Goal: Information Seeking & Learning: Find specific fact

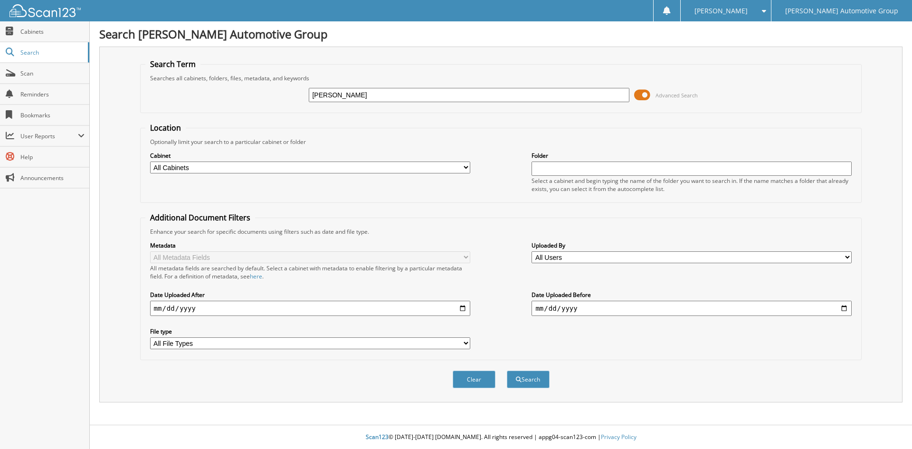
type input "[PERSON_NAME]"
click at [507, 370] on button "Search" at bounding box center [528, 379] width 43 height 18
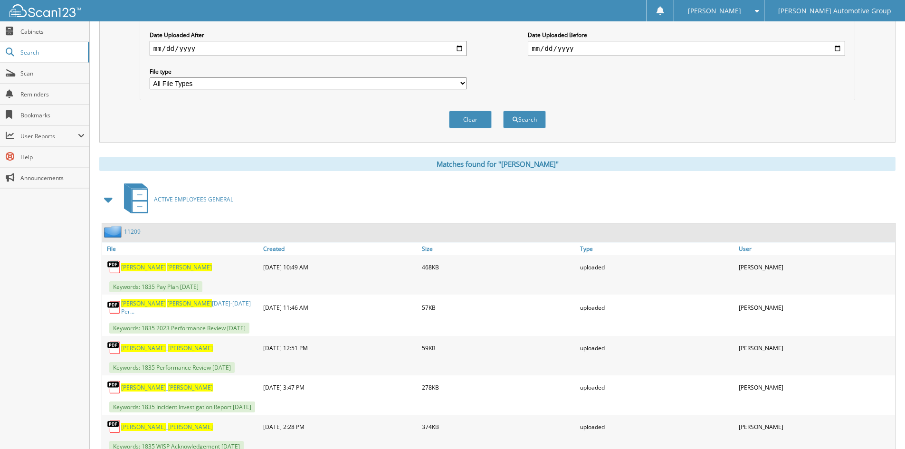
scroll to position [142, 0]
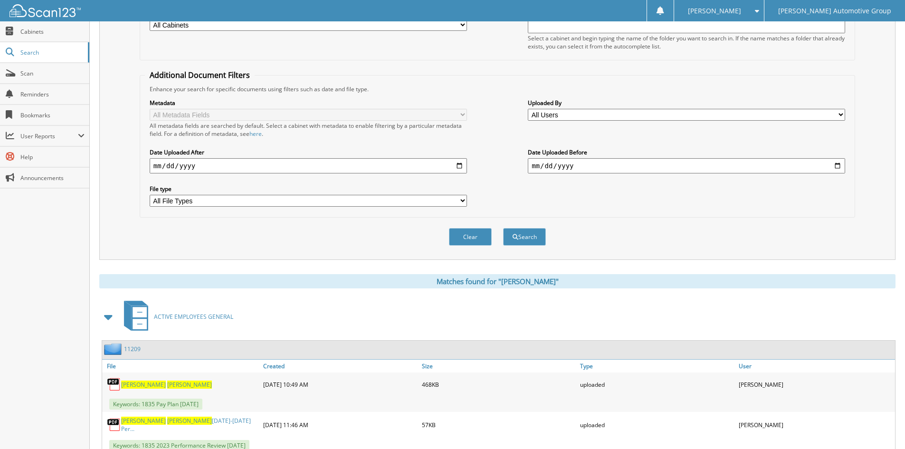
click at [133, 350] on link "11209" at bounding box center [132, 349] width 17 height 8
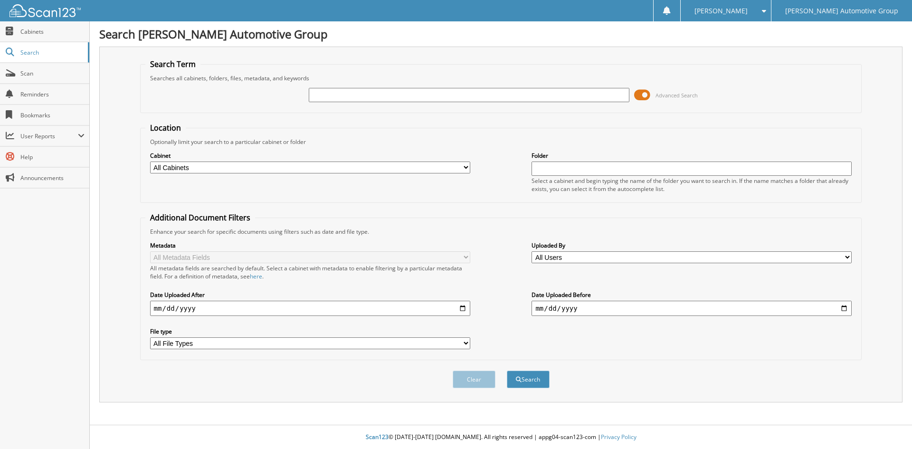
click at [363, 95] on input "text" at bounding box center [469, 95] width 320 height 14
type input "blaisdell"
click at [507, 370] on button "Search" at bounding box center [528, 379] width 43 height 18
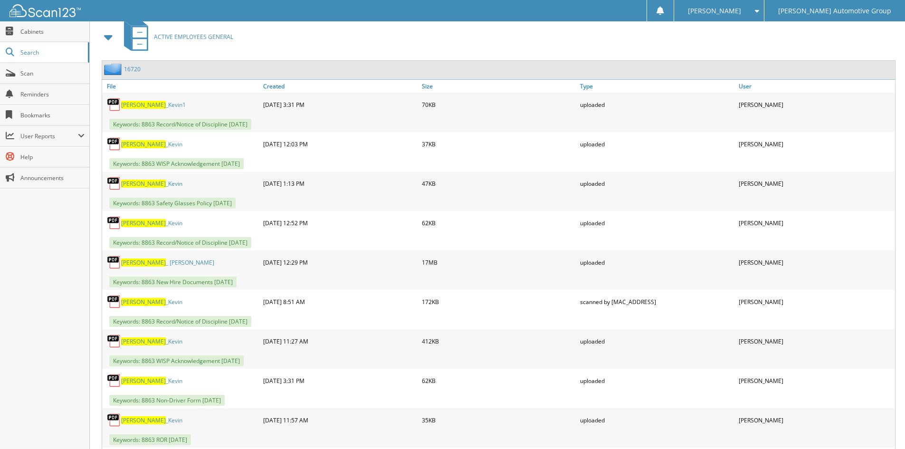
scroll to position [332, 0]
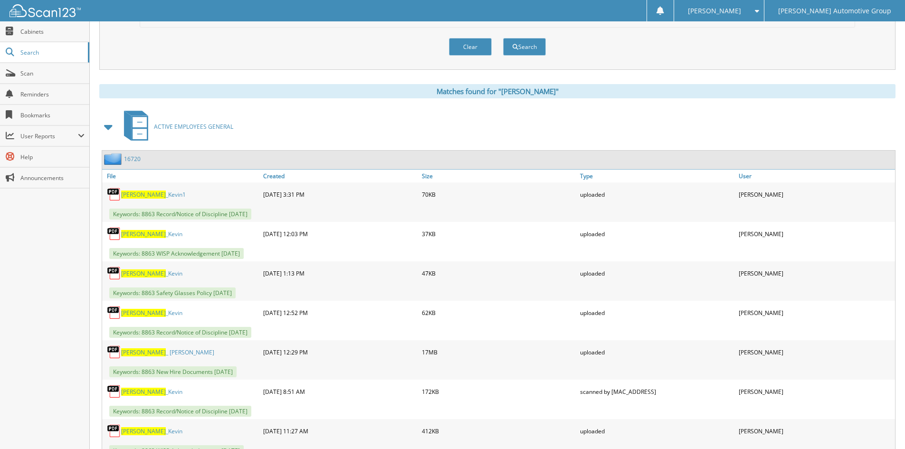
click at [131, 158] on link "16720" at bounding box center [132, 159] width 17 height 8
